Goal: Information Seeking & Learning: Check status

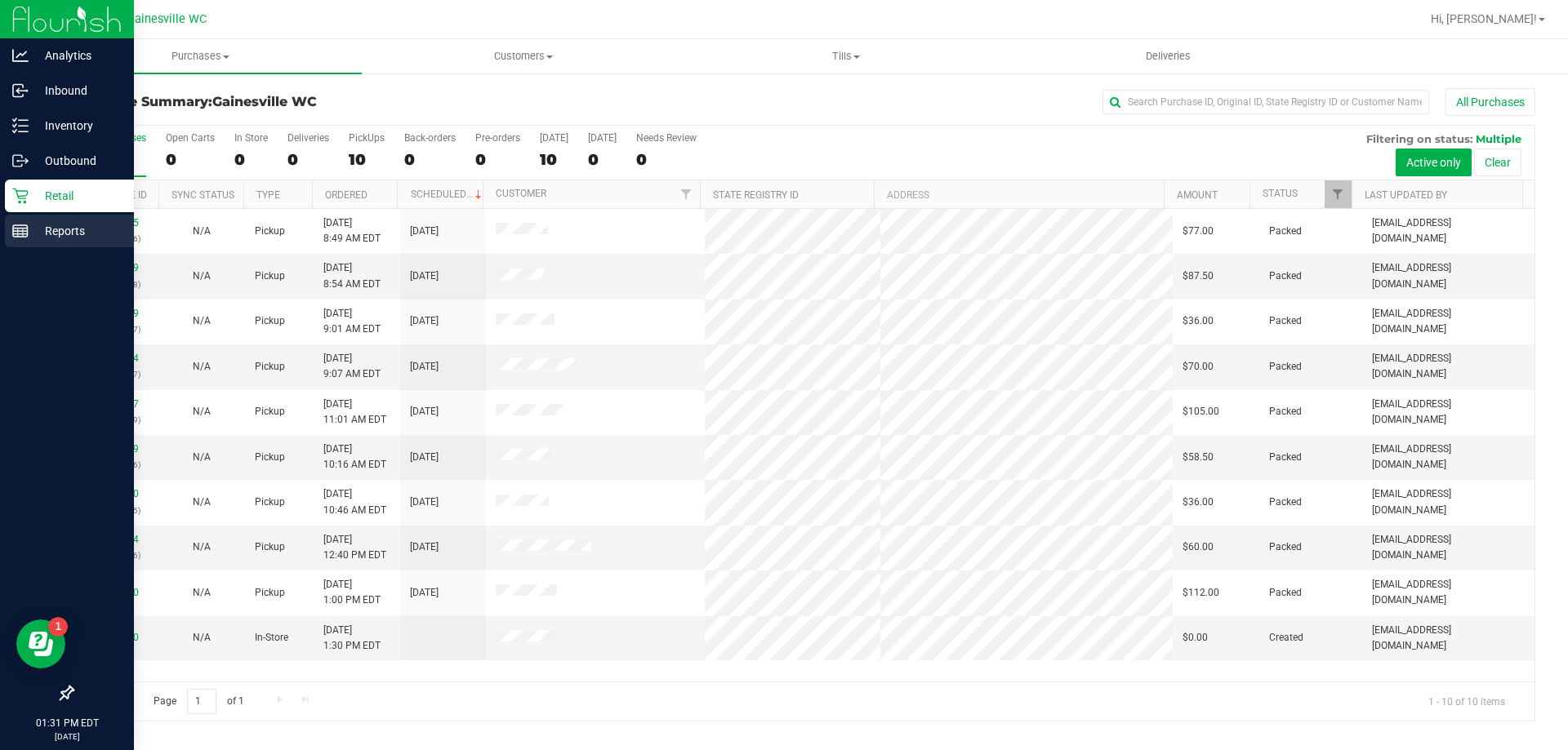
click at [11, 230] on div "Reports" at bounding box center [69, 231] width 129 height 33
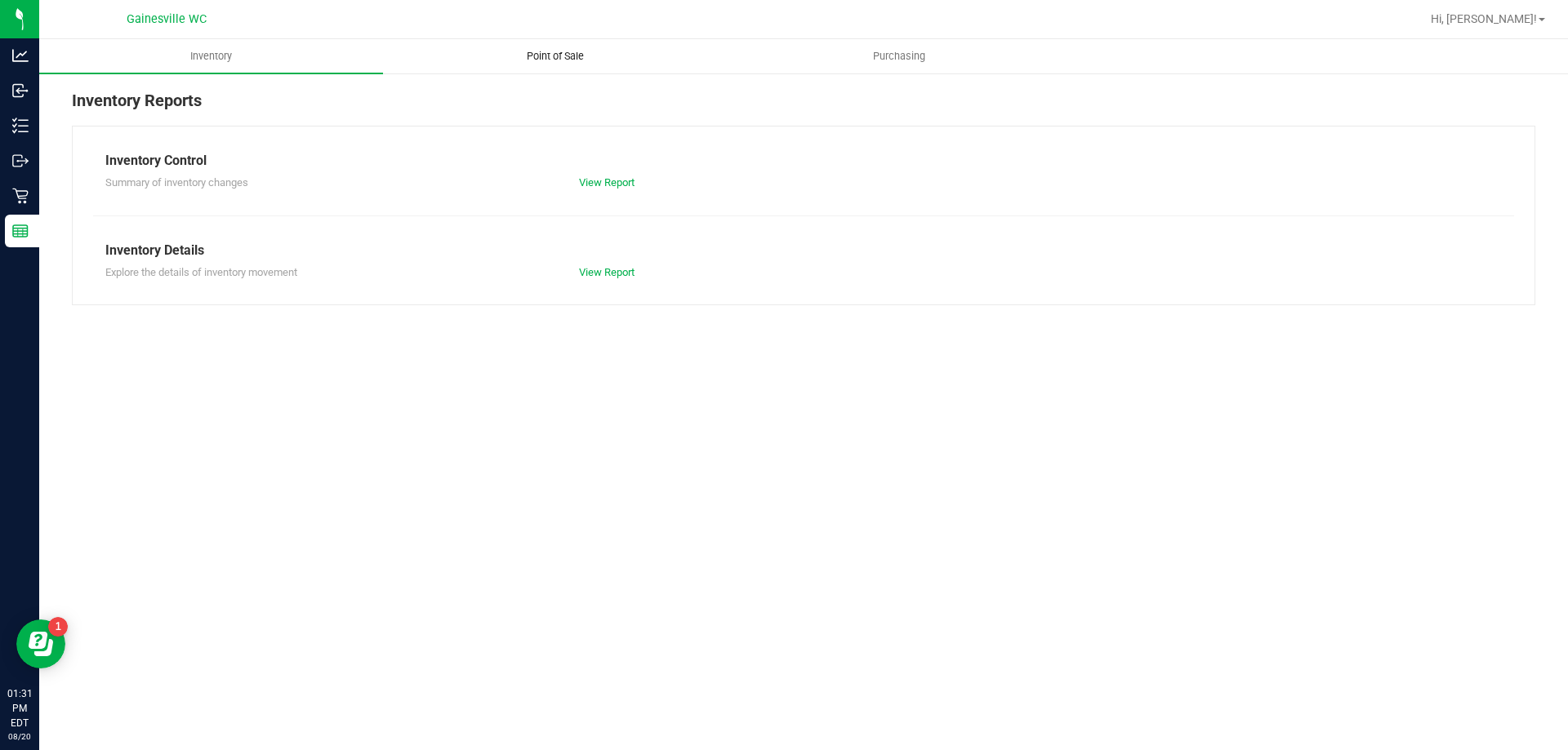
click at [537, 49] on span "Point of Sale" at bounding box center [555, 56] width 101 height 15
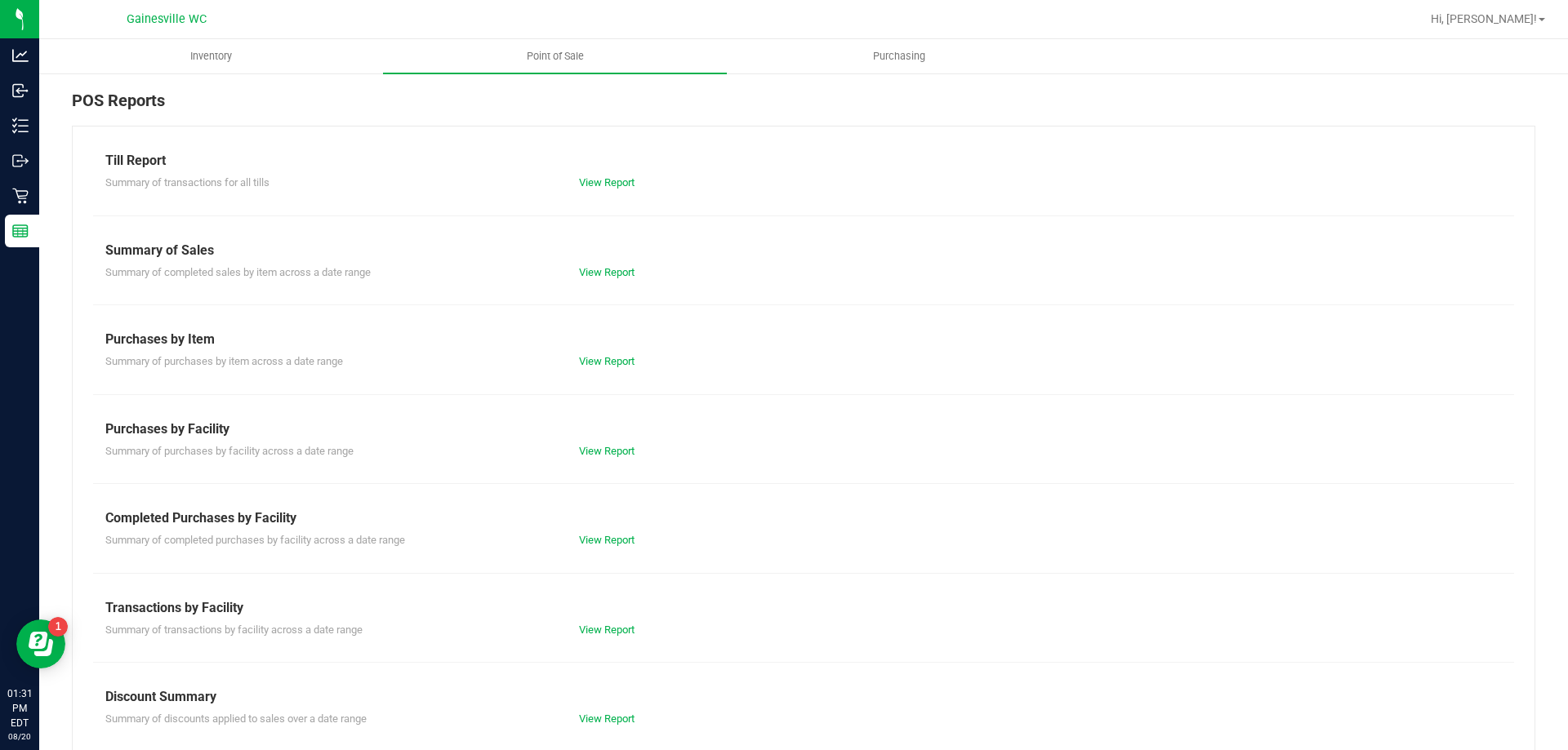
click at [612, 533] on div "View Report" at bounding box center [685, 541] width 237 height 16
click at [612, 549] on div "Till Report Summary of transactions for all tills View Report Summary of Sales …" at bounding box center [803, 484] width 1463 height 716
click at [619, 540] on link "View Report" at bounding box center [606, 540] width 55 height 12
